Goal: Information Seeking & Learning: Understand process/instructions

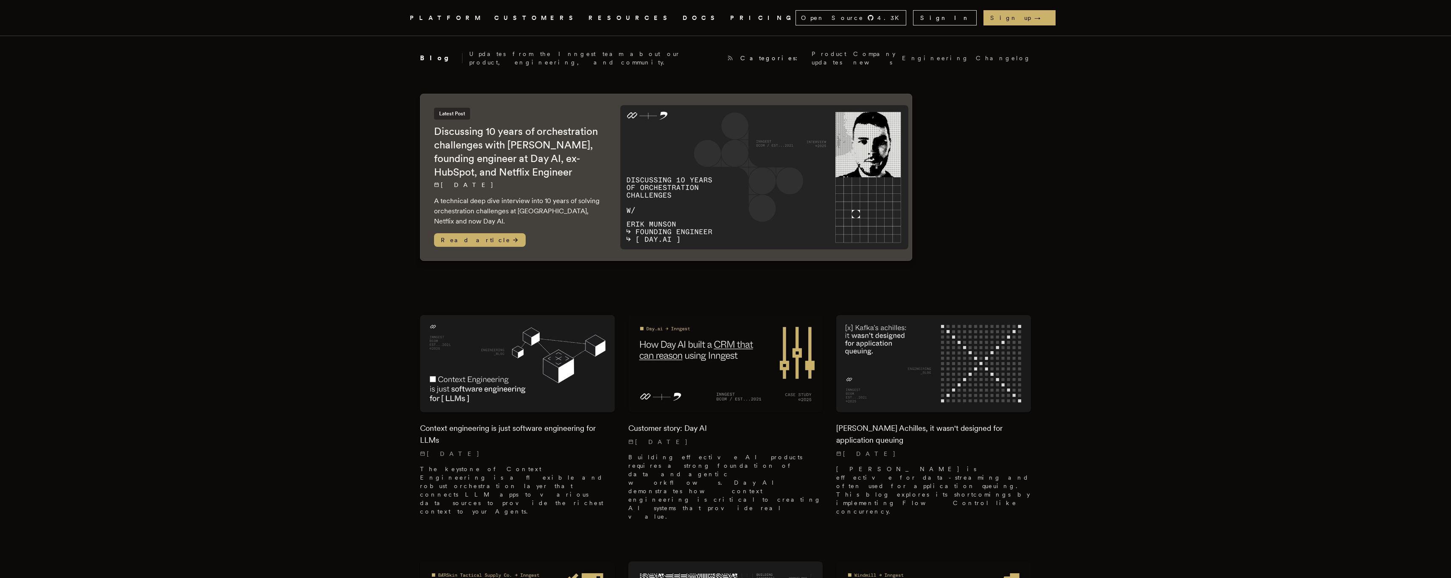
click at [683, 17] on link "DOCS" at bounding box center [701, 18] width 37 height 11
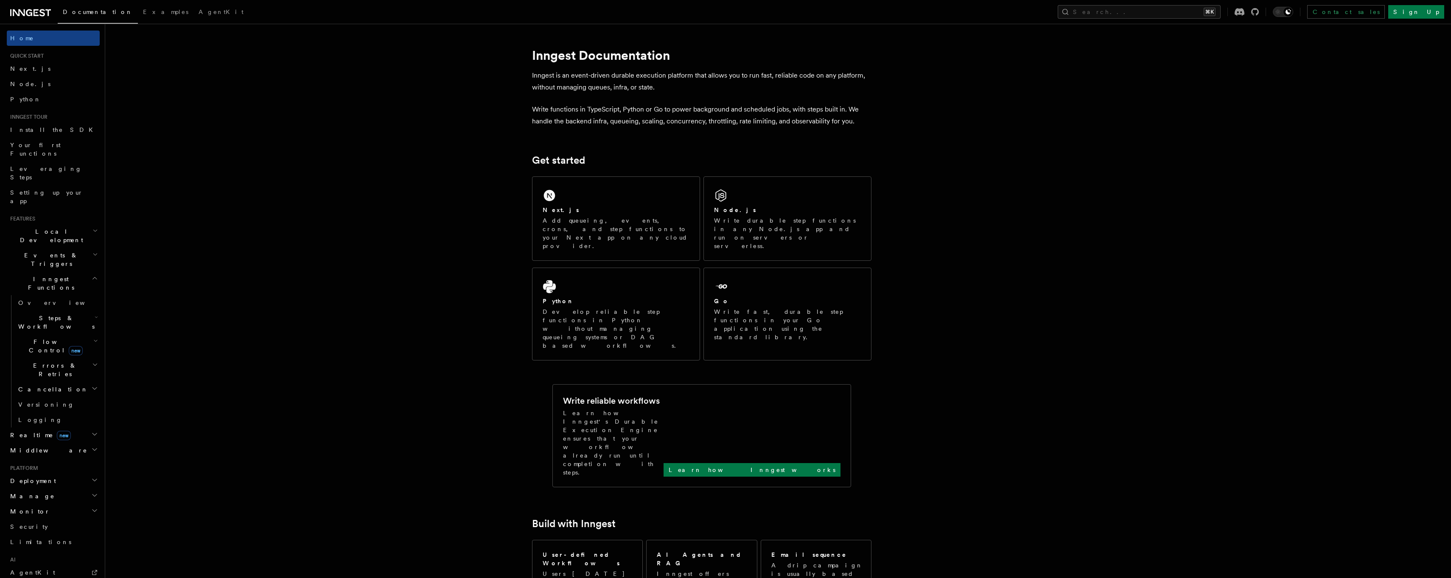
click at [95, 338] on icon "button" at bounding box center [95, 341] width 5 height 7
click at [95, 536] on h2 "Realtime new" at bounding box center [53, 543] width 93 height 15
click at [95, 264] on icon "button" at bounding box center [95, 267] width 5 height 7
click at [93, 202] on icon "button" at bounding box center [95, 205] width 6 height 7
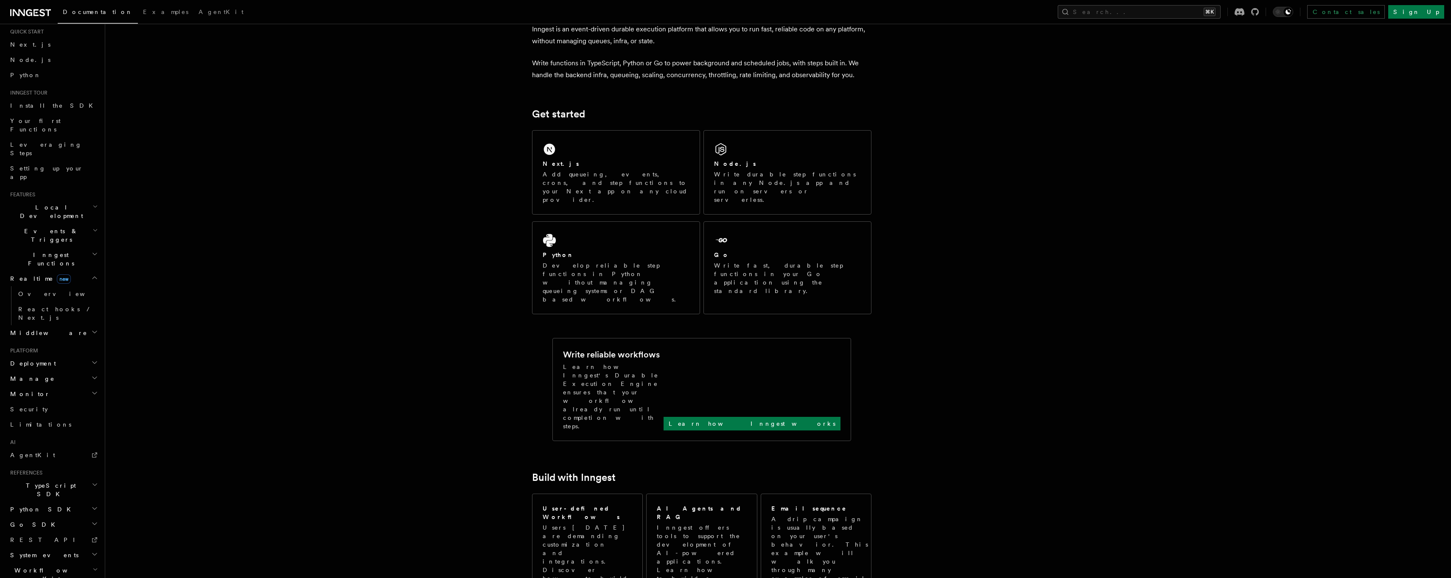
scroll to position [0, 0]
click at [76, 295] on h2 "Realtime new" at bounding box center [53, 302] width 93 height 15
click at [76, 272] on h2 "Inngest Functions" at bounding box center [53, 284] width 93 height 24
click at [76, 248] on h2 "Events & Triggers" at bounding box center [53, 260] width 93 height 24
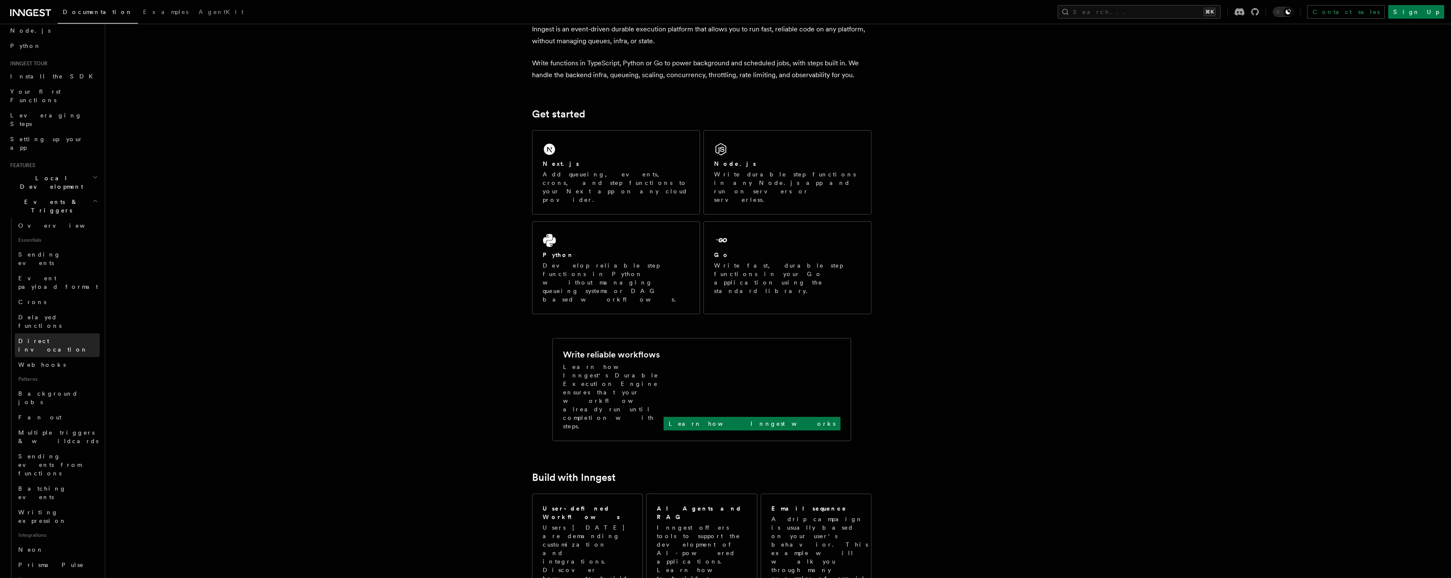
scroll to position [54, 0]
click at [48, 541] on link "Neon" at bounding box center [57, 548] width 85 height 15
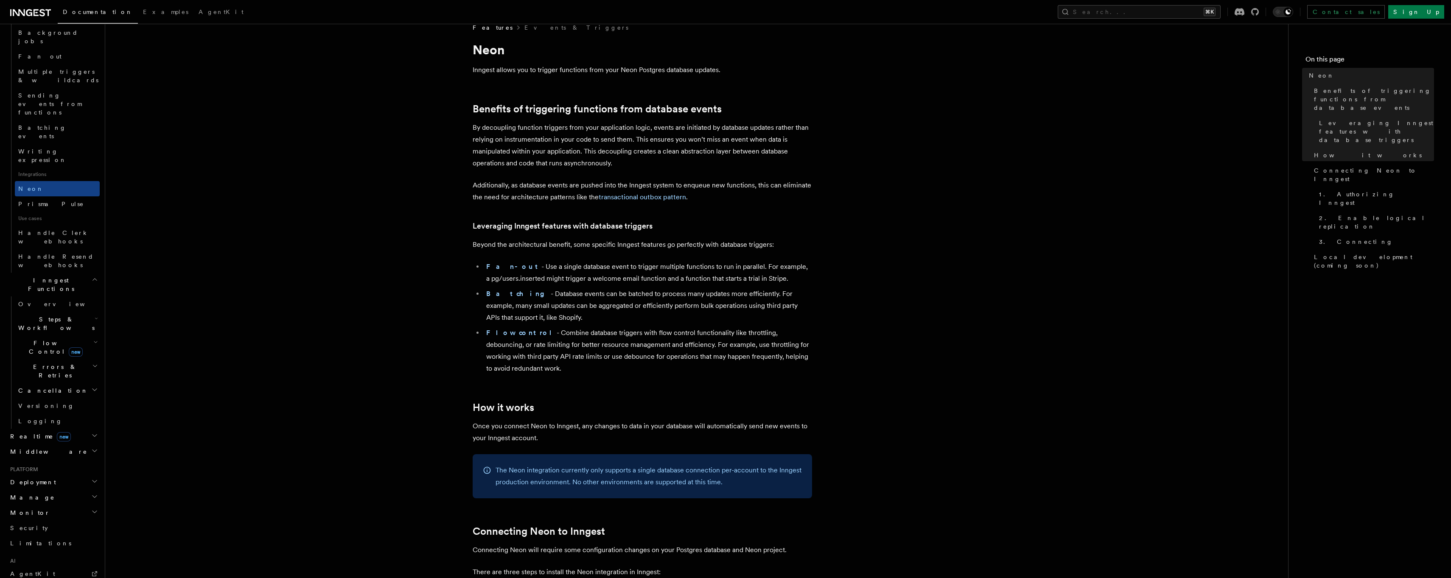
scroll to position [16, 0]
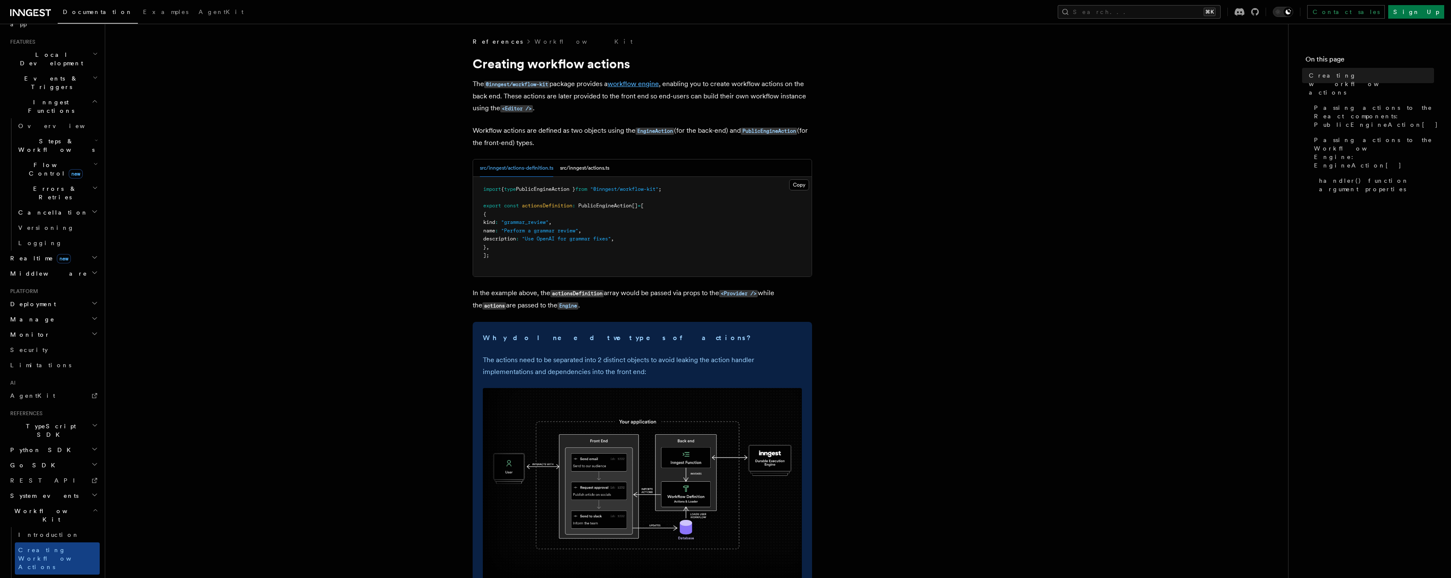
click at [639, 86] on link "workflow engine" at bounding box center [633, 84] width 51 height 8
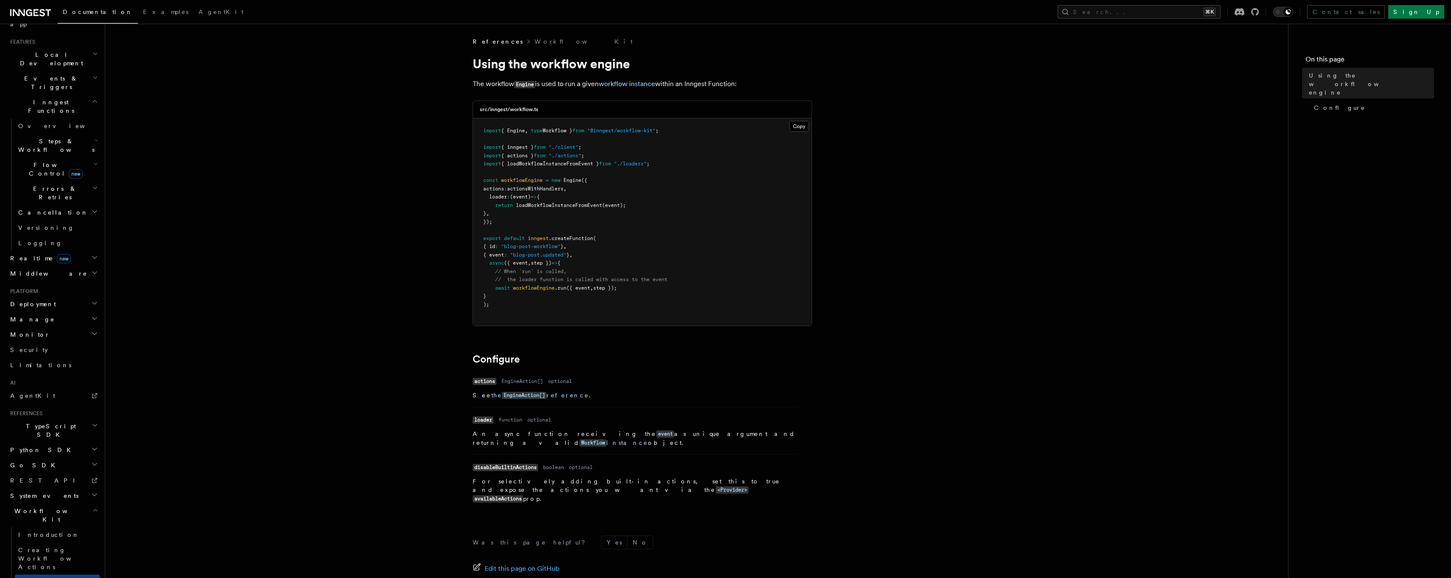
scroll to position [81, 0]
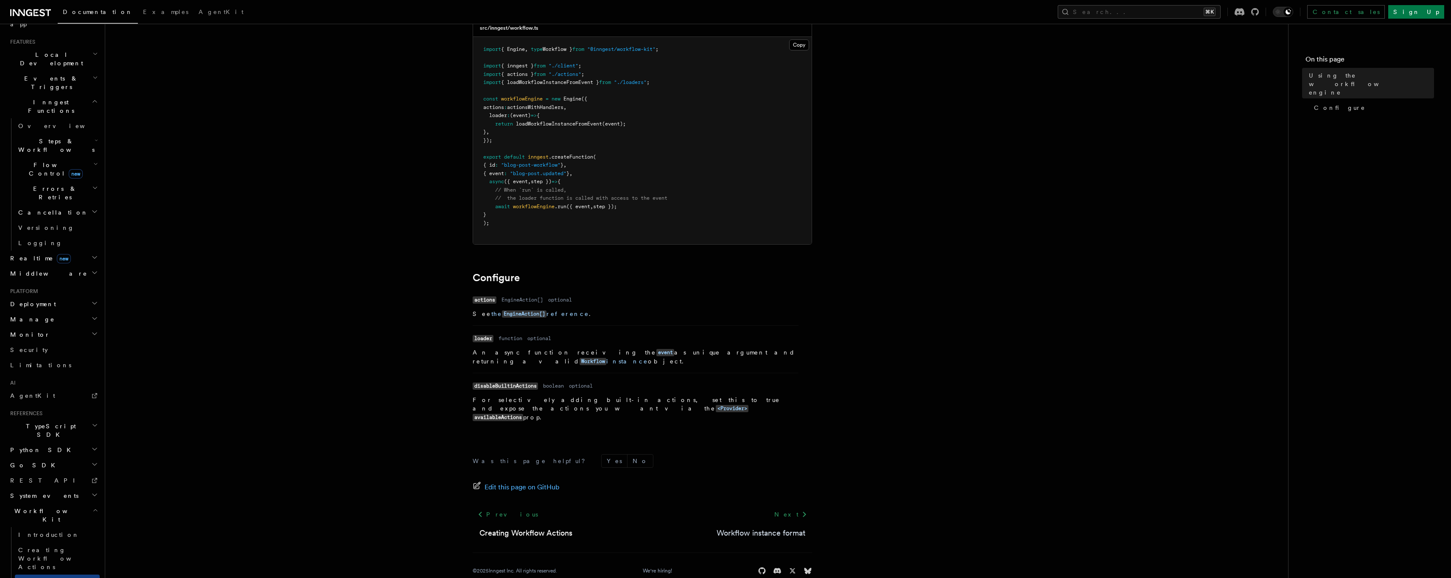
click at [763, 527] on link "Workflow instance format" at bounding box center [761, 533] width 89 height 12
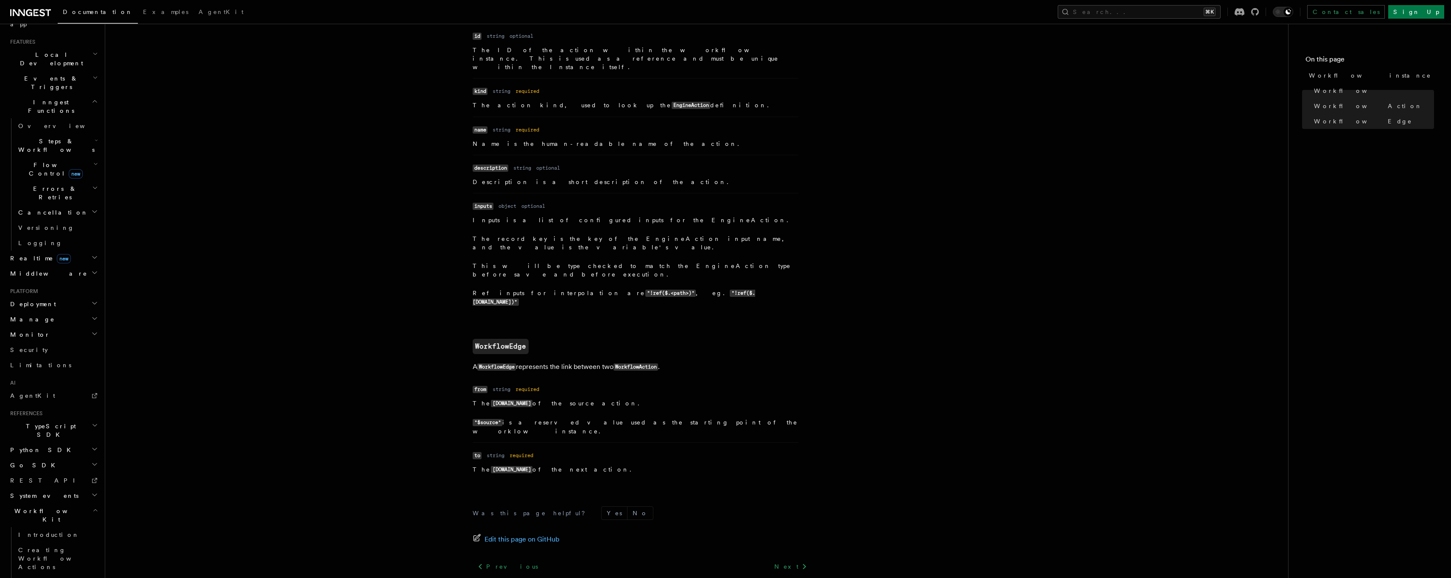
scroll to position [734, 0]
drag, startPoint x: 566, startPoint y: 307, endPoint x: 616, endPoint y: 307, distance: 49.6
click at [617, 360] on p "A WorkflowEdge represents the link between two WorkflowAction ." at bounding box center [642, 366] width 339 height 12
click at [607, 360] on p "A WorkflowEdge represents the link between two WorkflowAction ." at bounding box center [642, 366] width 339 height 12
drag, startPoint x: 607, startPoint y: 307, endPoint x: 560, endPoint y: 307, distance: 47.1
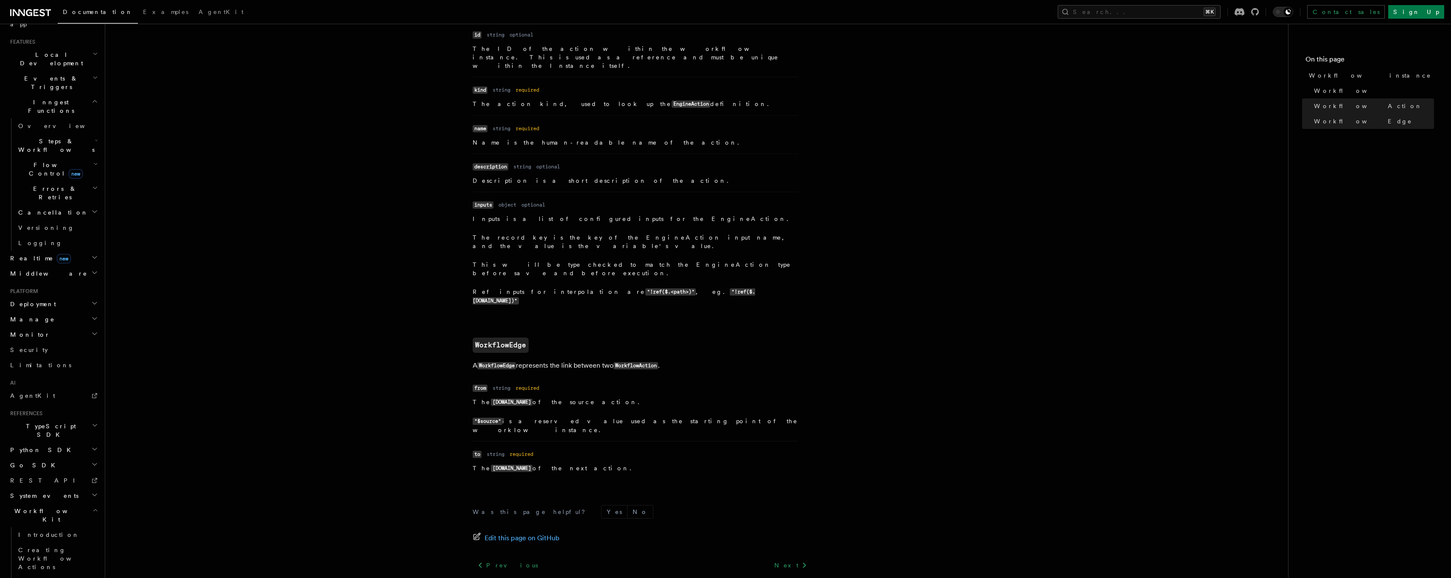
click at [560, 360] on p "A WorkflowEdge represents the link between two WorkflowAction ." at bounding box center [642, 366] width 339 height 12
drag, startPoint x: 546, startPoint y: 306, endPoint x: 604, endPoint y: 306, distance: 57.7
click at [604, 360] on p "A WorkflowEdge represents the link between two WorkflowAction ." at bounding box center [642, 366] width 339 height 12
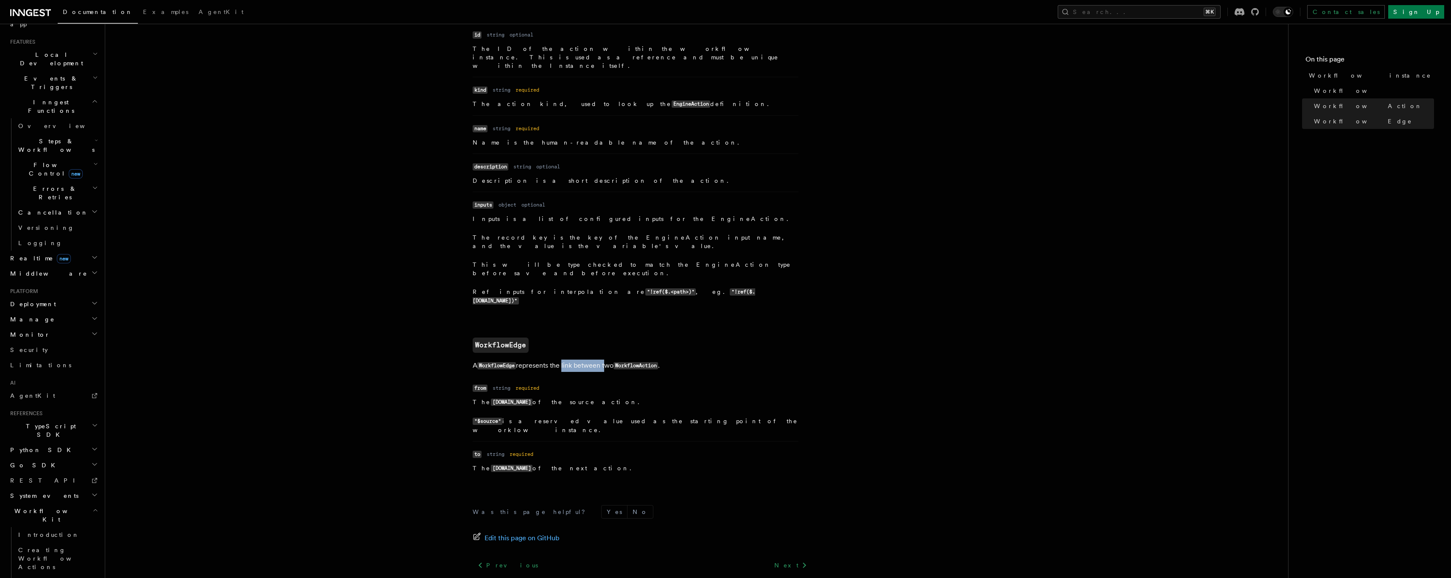
drag, startPoint x: 604, startPoint y: 306, endPoint x: 560, endPoint y: 306, distance: 44.1
click at [561, 360] on p "A WorkflowEdge represents the link between two WorkflowAction ." at bounding box center [642, 366] width 339 height 12
click at [560, 360] on p "A WorkflowEdge represents the link between two WorkflowAction ." at bounding box center [642, 366] width 339 height 12
drag, startPoint x: 530, startPoint y: 362, endPoint x: 608, endPoint y: 359, distance: 79.0
click at [608, 417] on p ""$source" is a reserved value used as the starting point of the worklow instanc…" at bounding box center [636, 425] width 326 height 17
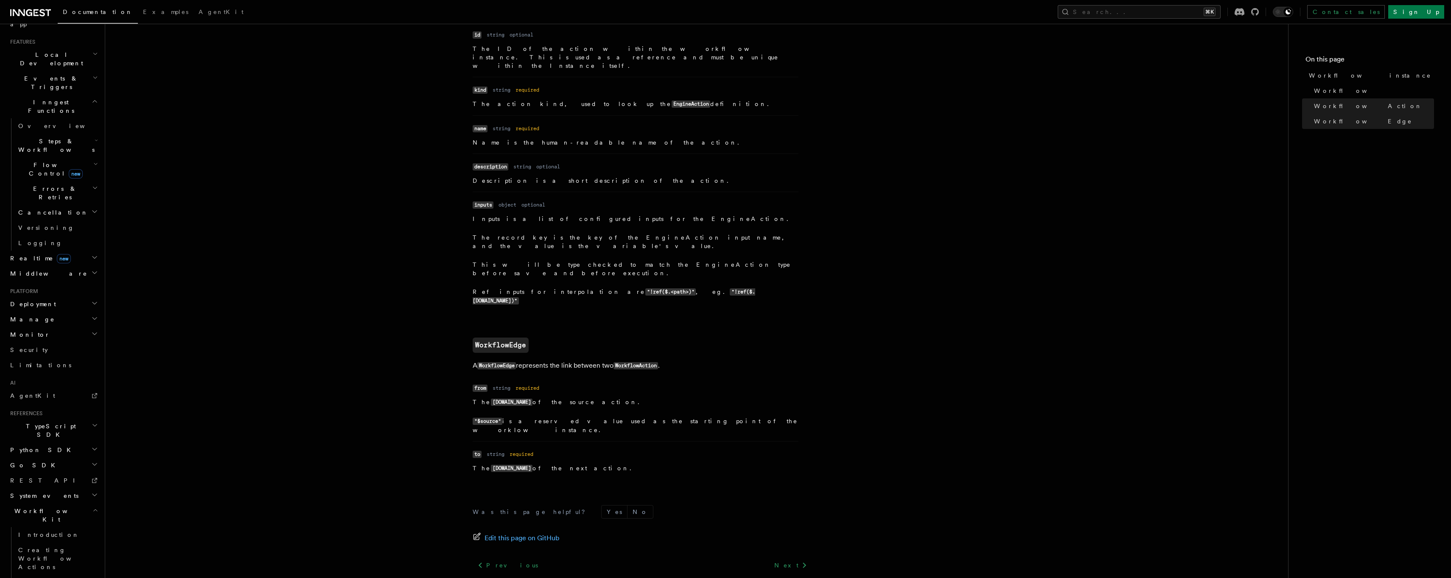
click at [608, 417] on p ""$source" is a reserved value used as the starting point of the worklow instanc…" at bounding box center [636, 425] width 326 height 17
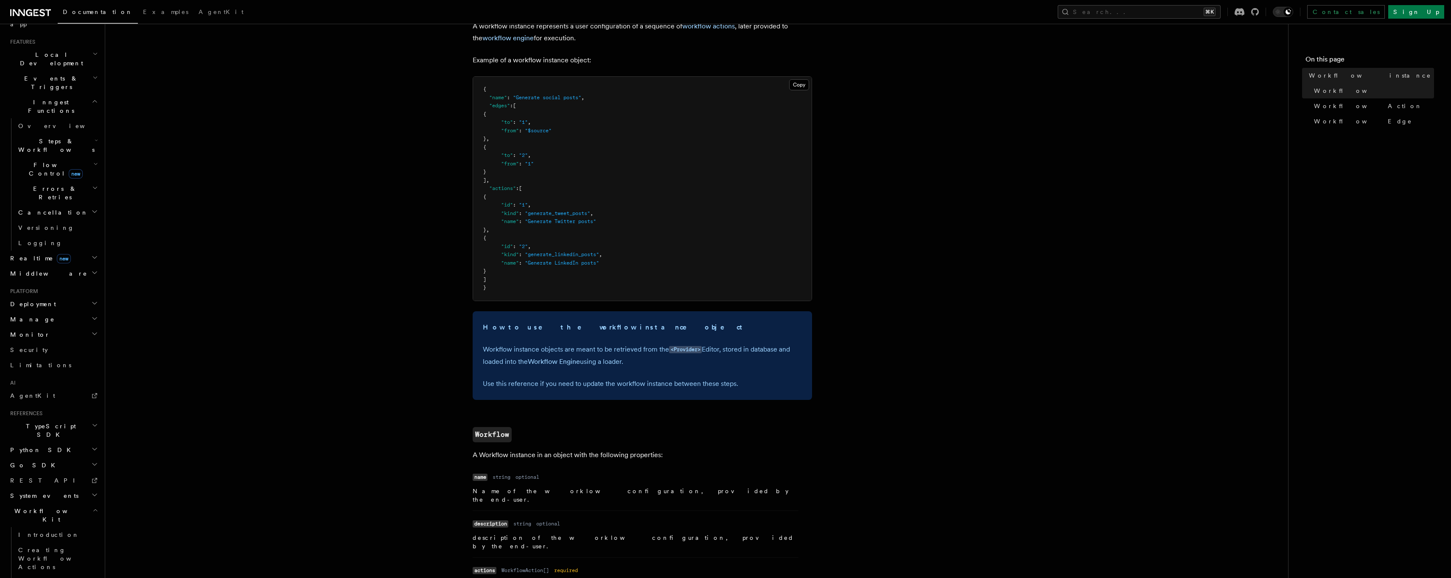
scroll to position [58, 0]
